Goal: Check status: Check status

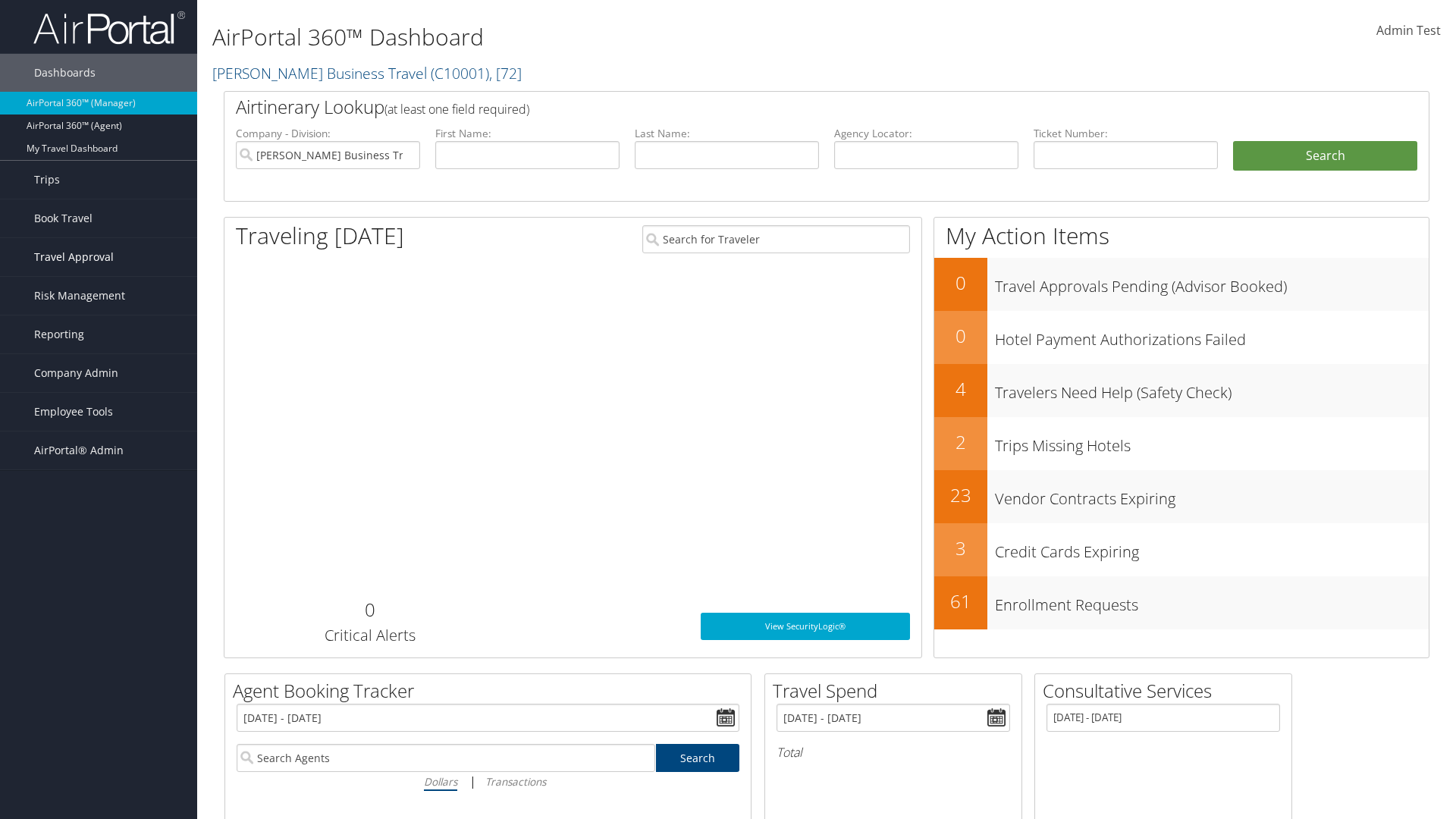
click at [99, 257] on span "Travel Approval" at bounding box center [74, 257] width 80 height 38
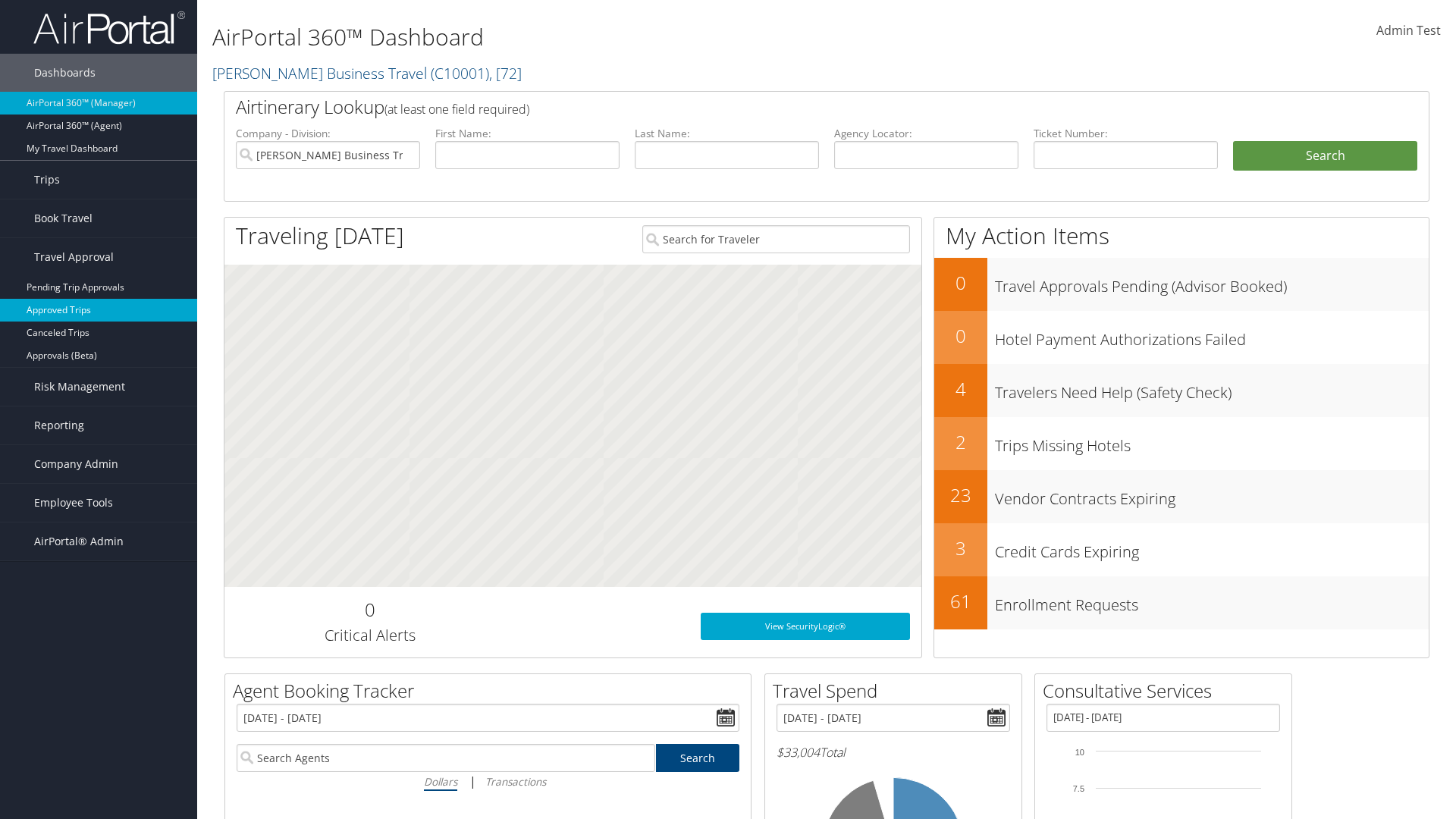
click at [99, 310] on link "Approved Trips" at bounding box center [99, 310] width 197 height 22
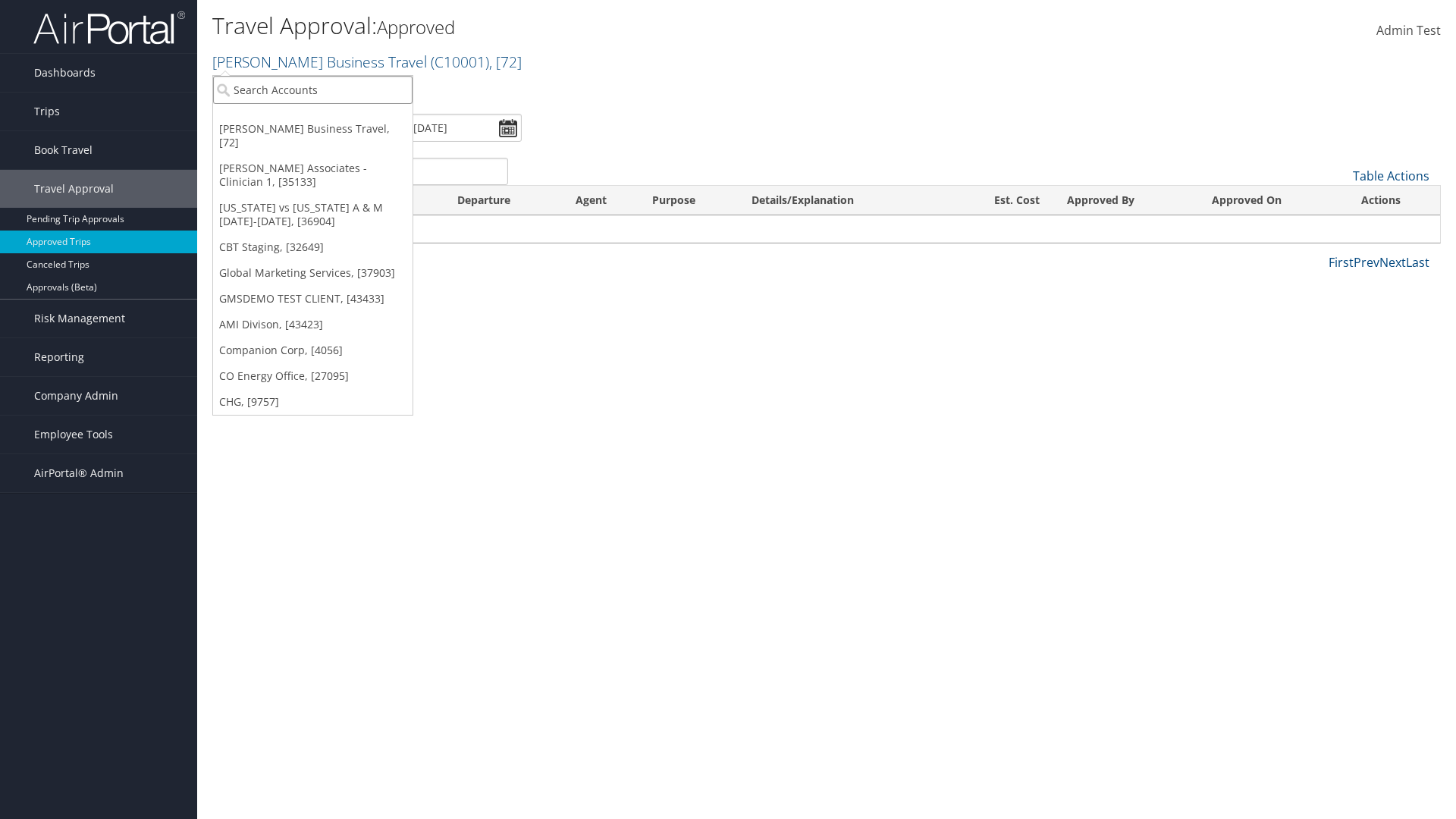
click at [312, 89] on input "search" at bounding box center [312, 90] width 200 height 28
type input "[PERSON_NAME] Business Travel"
click at [334, 131] on div "Account" at bounding box center [334, 131] width 259 height 14
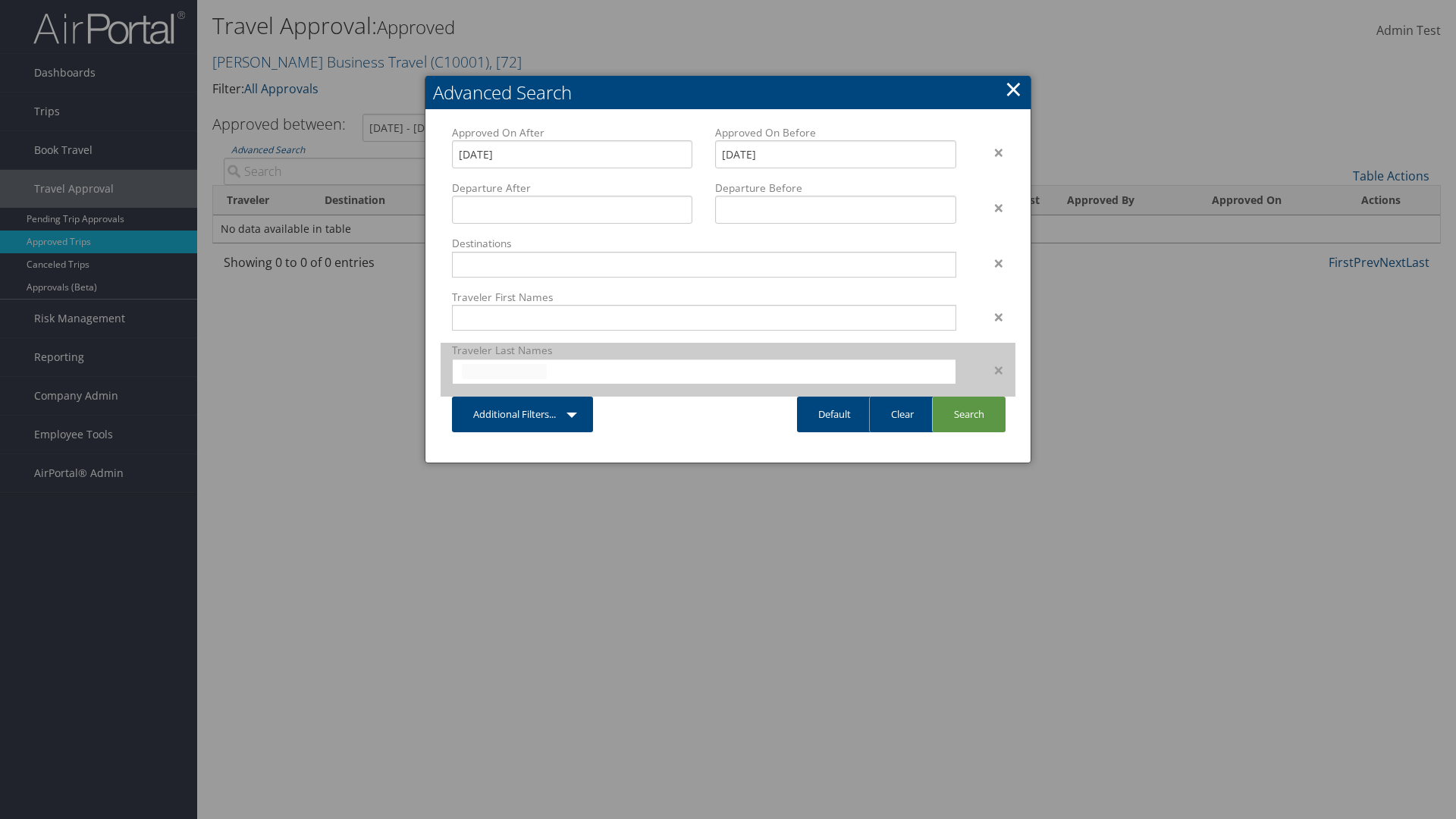
click at [504, 371] on input "text" at bounding box center [504, 372] width 85 height 16
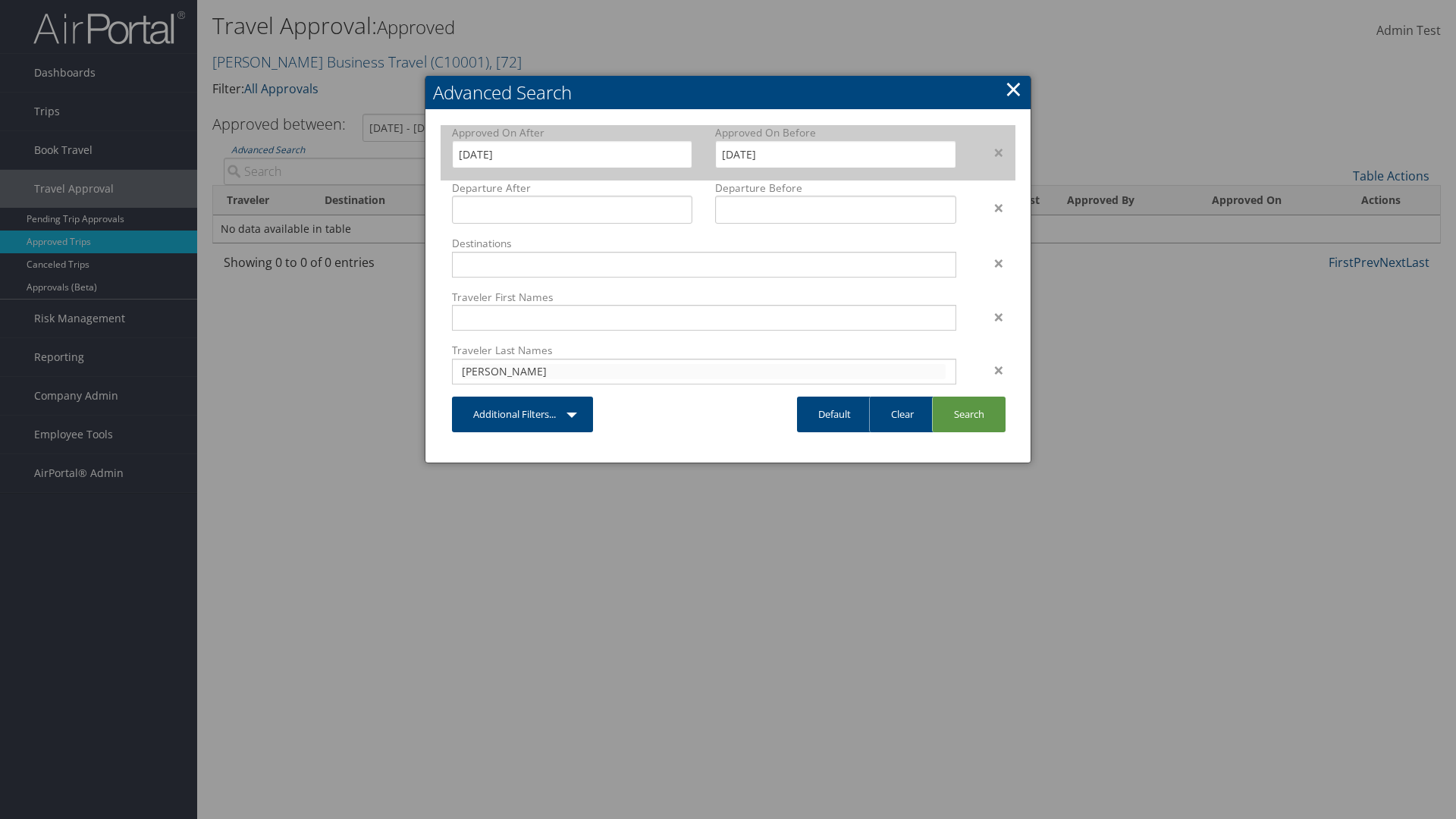
type input "[PERSON_NAME]"
click at [572, 154] on input "[DATE]" at bounding box center [573, 154] width 241 height 28
type input "[PERSON_NAME]"
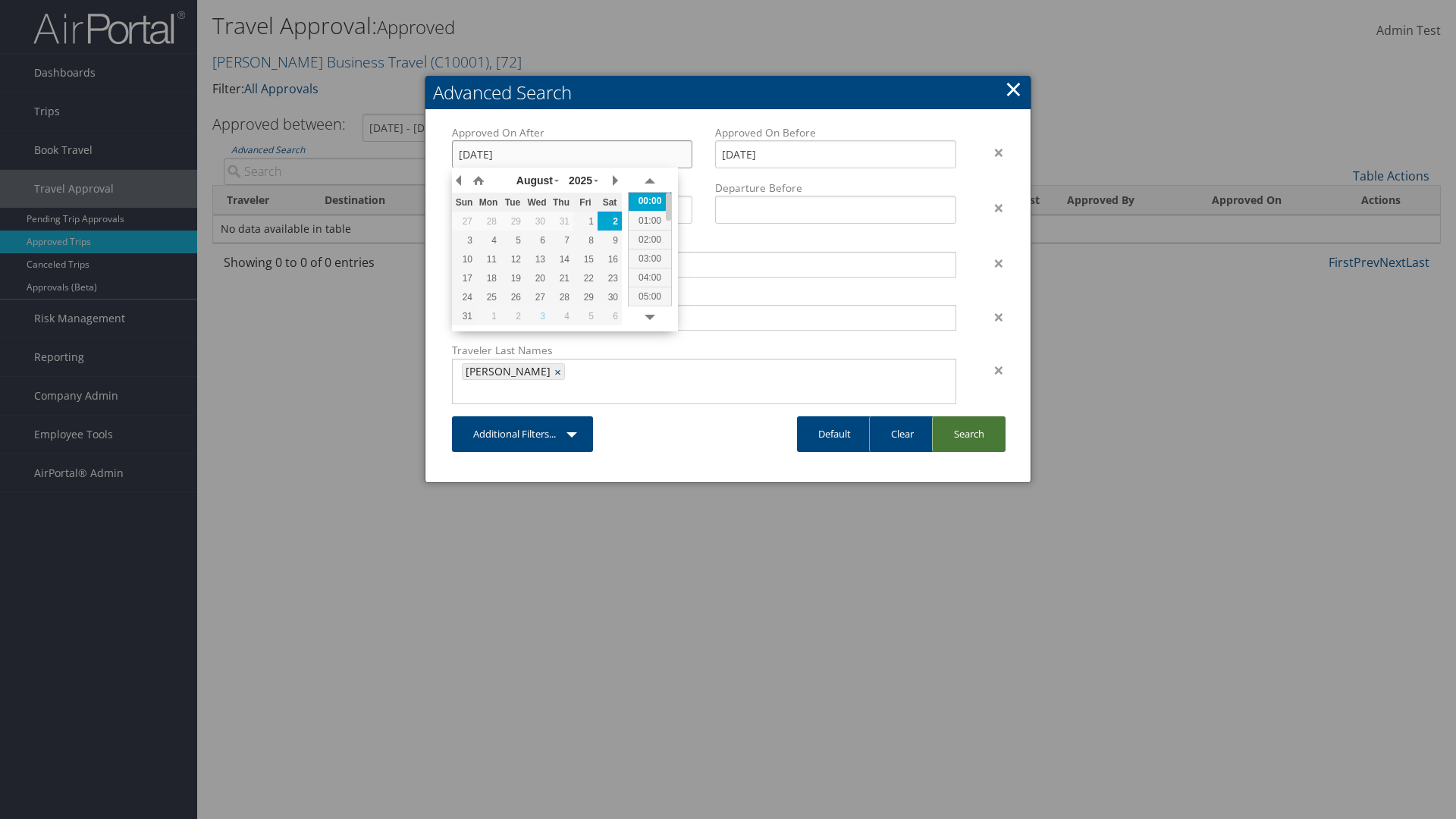
type input "[DATE]"
click at [969, 416] on link "Search" at bounding box center [969, 433] width 74 height 35
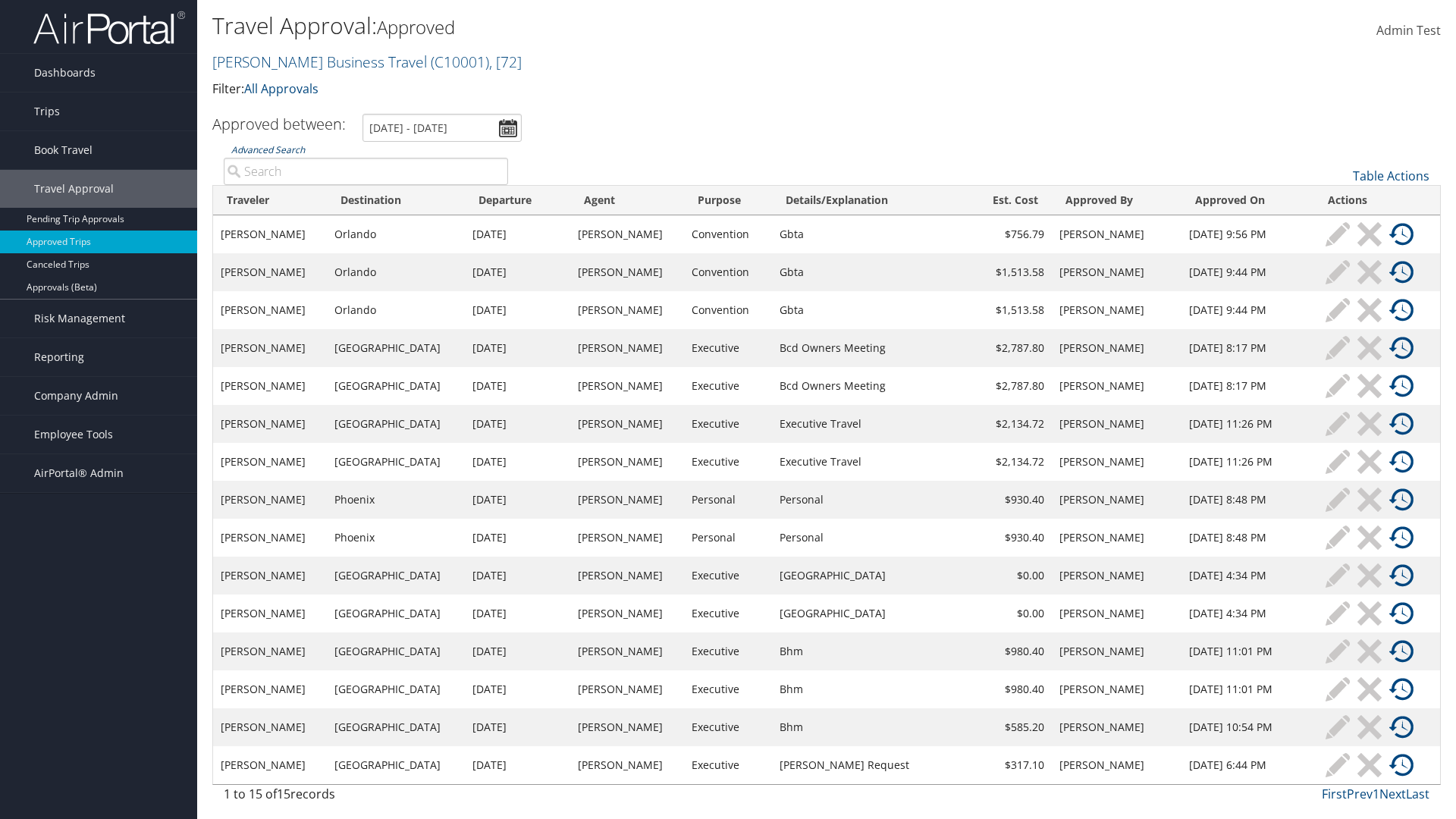
click at [267, 150] on link "Advanced Search" at bounding box center [267, 150] width 74 height 13
